Goal: Find specific page/section: Find specific page/section

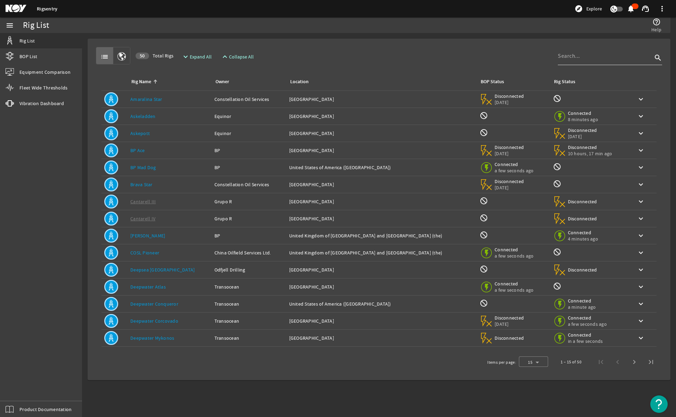
click at [588, 57] on input at bounding box center [605, 56] width 95 height 8
click at [142, 323] on link "Deepwater Corcovado" at bounding box center [154, 320] width 48 height 6
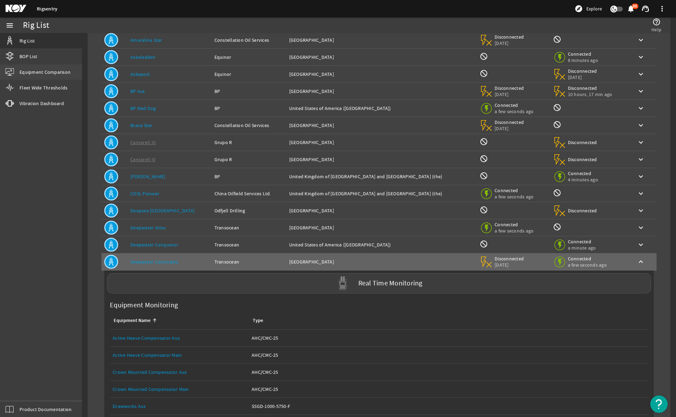
scroll to position [229, 0]
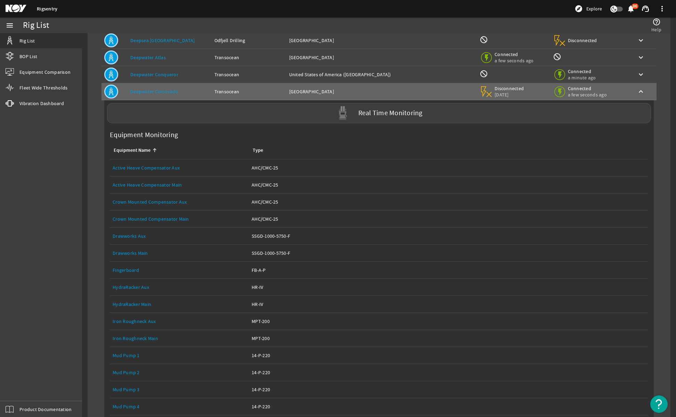
click at [135, 252] on link "Drawworks Main" at bounding box center [130, 253] width 35 height 6
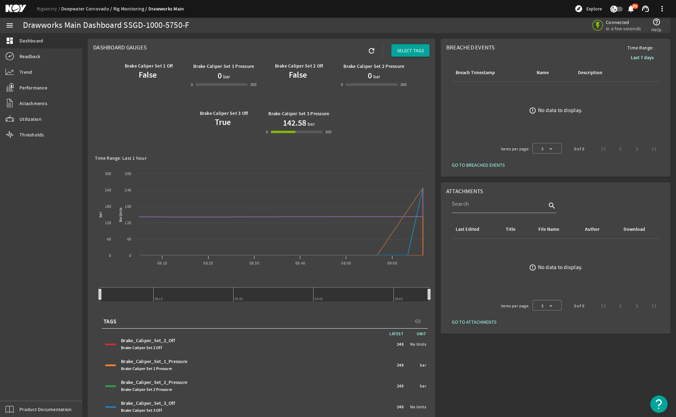
click at [90, 10] on link "Deepwater Corcovado" at bounding box center [87, 9] width 52 height 6
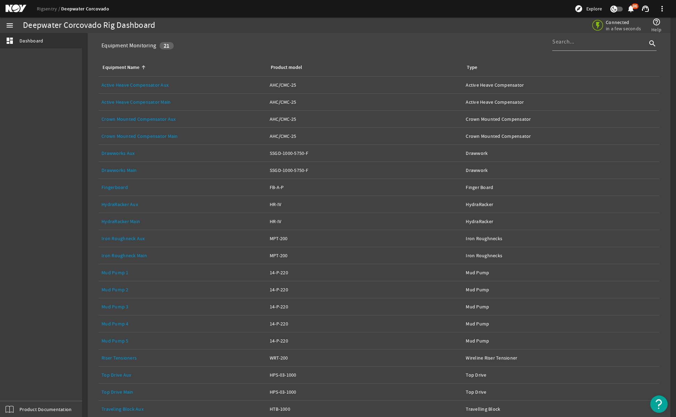
scroll to position [138, 0]
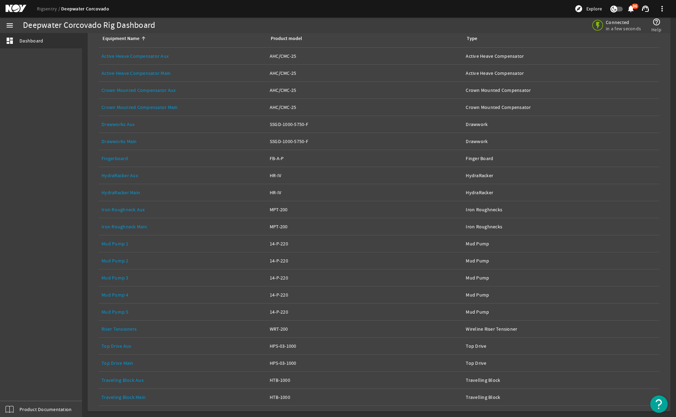
click at [122, 363] on link "Top Drive Main" at bounding box center [118, 363] width 32 height 6
